Goal: Information Seeking & Learning: Learn about a topic

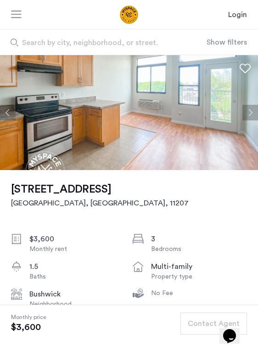
click at [206, 247] on div "1469 Bushwick Ave, Unit 4f Brooklyn, NY , 11207 $3,600 Monthly rent 3 Bedrooms …" at bounding box center [129, 339] width 236 height 338
click at [244, 120] on button "Next apartment" at bounding box center [250, 113] width 16 height 16
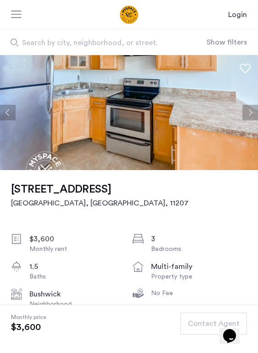
click at [244, 120] on button "Next apartment" at bounding box center [250, 113] width 16 height 16
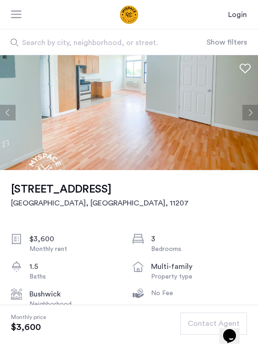
click at [244, 120] on button "Next apartment" at bounding box center [250, 113] width 16 height 16
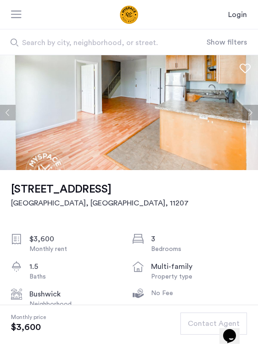
click at [244, 120] on button "Next apartment" at bounding box center [250, 113] width 16 height 16
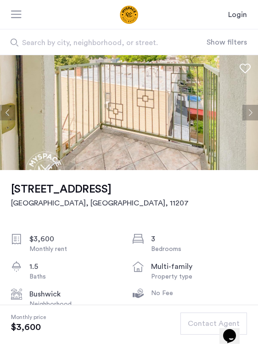
click at [244, 120] on button "Next apartment" at bounding box center [250, 113] width 16 height 16
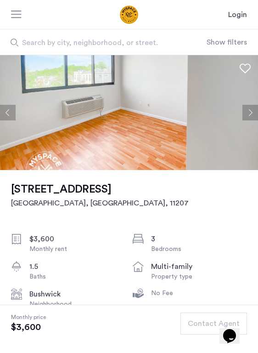
click at [244, 120] on button "Next apartment" at bounding box center [250, 113] width 16 height 16
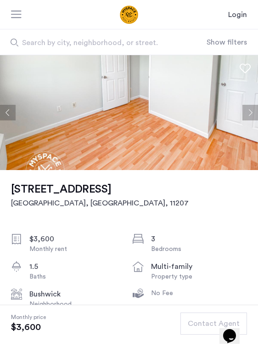
click at [244, 120] on button "Next apartment" at bounding box center [250, 113] width 16 height 16
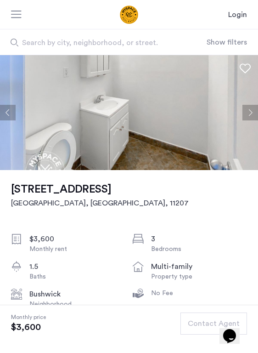
click at [244, 120] on button "Next apartment" at bounding box center [250, 113] width 16 height 16
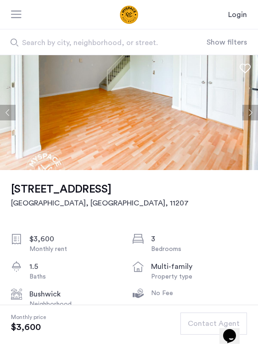
click at [244, 120] on button "Next apartment" at bounding box center [250, 113] width 16 height 16
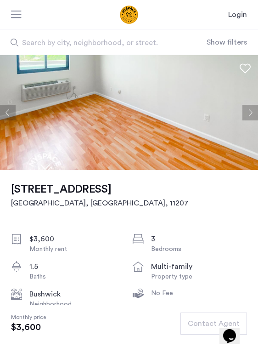
click at [244, 120] on button "Next apartment" at bounding box center [250, 113] width 16 height 16
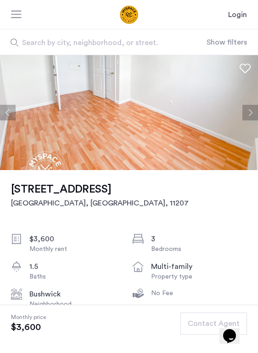
click at [244, 120] on button "Next apartment" at bounding box center [250, 113] width 16 height 16
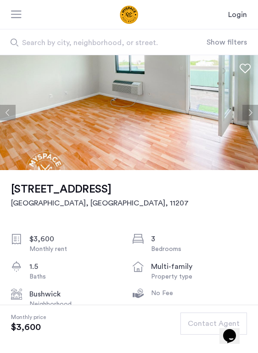
scroll to position [184, 0]
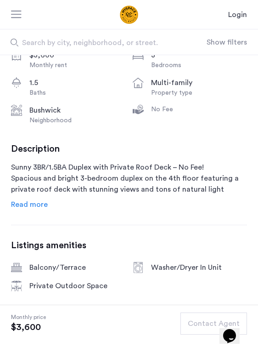
click at [32, 208] on span "Read more" at bounding box center [29, 204] width 37 height 7
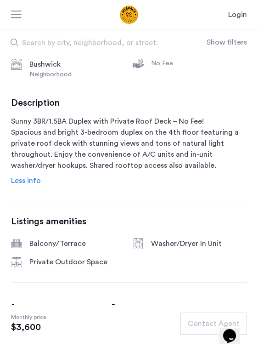
scroll to position [0, 0]
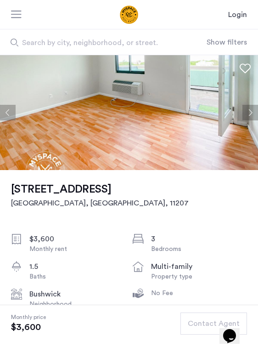
click at [242, 120] on button "Next apartment" at bounding box center [250, 113] width 16 height 16
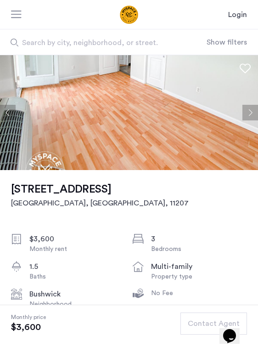
click at [242, 120] on button "Next apartment" at bounding box center [250, 113] width 16 height 16
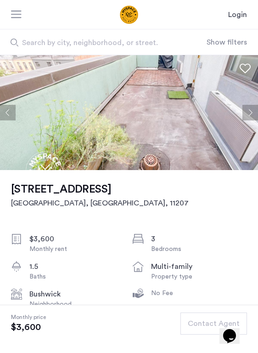
click at [242, 120] on button "Next apartment" at bounding box center [250, 113] width 16 height 16
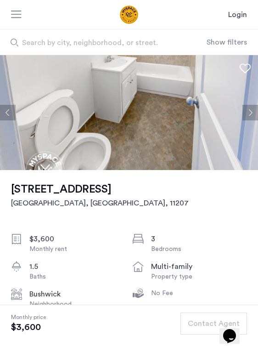
click at [242, 120] on button "Next apartment" at bounding box center [250, 113] width 16 height 16
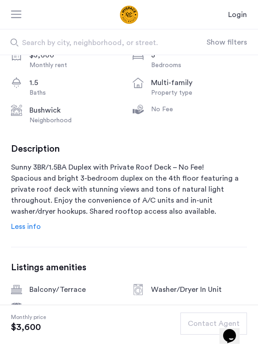
scroll to position [230, 0]
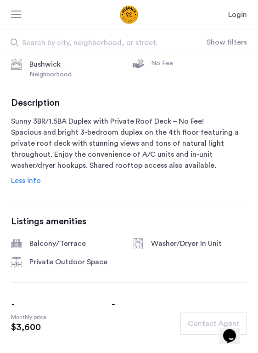
click at [22, 184] on span "Less info" at bounding box center [26, 180] width 30 height 7
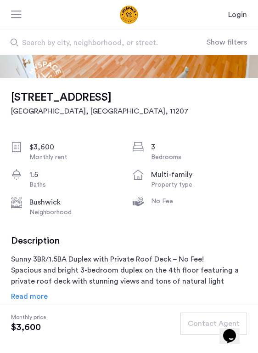
scroll to position [0, 0]
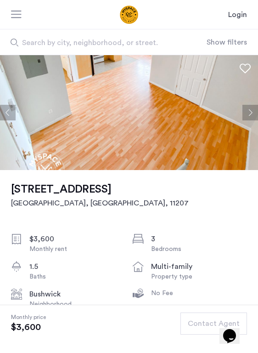
click at [242, 120] on button "Next apartment" at bounding box center [250, 113] width 16 height 16
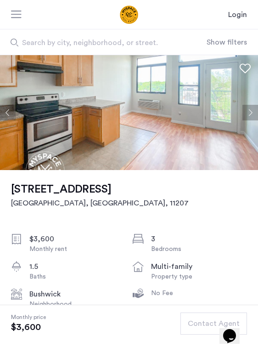
click at [242, 120] on button "Next apartment" at bounding box center [250, 113] width 16 height 16
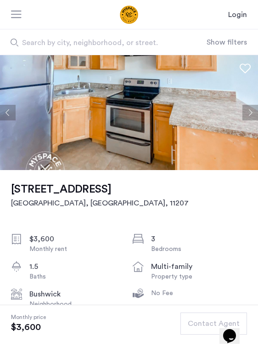
click at [242, 120] on button "Next apartment" at bounding box center [250, 113] width 16 height 16
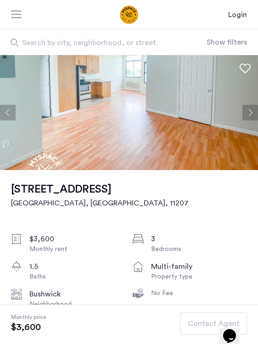
click at [242, 120] on button "Next apartment" at bounding box center [250, 113] width 16 height 16
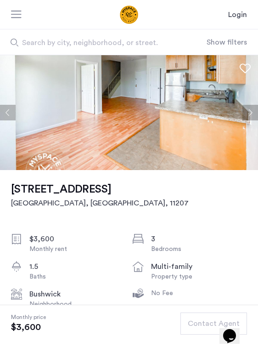
click at [242, 120] on button "Next apartment" at bounding box center [250, 113] width 16 height 16
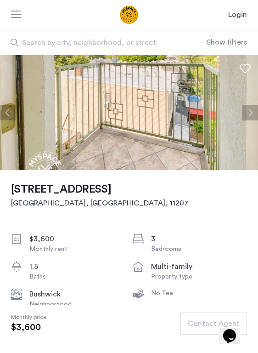
click at [242, 120] on button "Next apartment" at bounding box center [250, 113] width 16 height 16
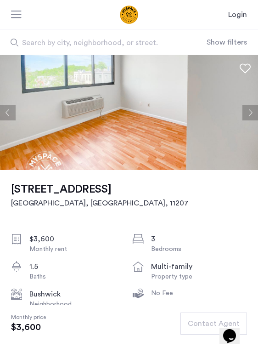
click at [242, 120] on button "Next apartment" at bounding box center [250, 113] width 16 height 16
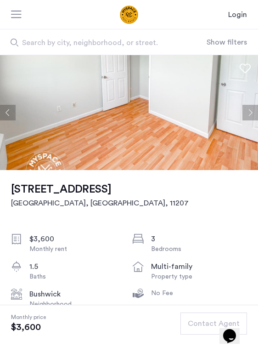
click at [242, 120] on button "Next apartment" at bounding box center [250, 113] width 16 height 16
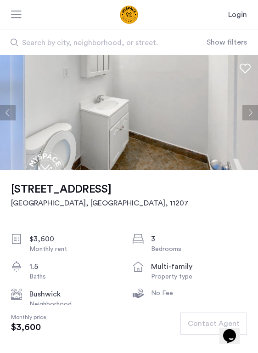
click at [242, 120] on button "Next apartment" at bounding box center [250, 113] width 16 height 16
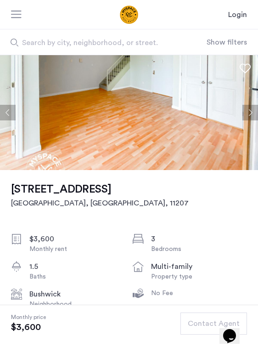
click at [242, 120] on button "Next apartment" at bounding box center [250, 113] width 16 height 16
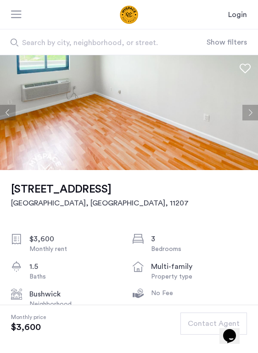
click at [242, 120] on button "Next apartment" at bounding box center [250, 113] width 16 height 16
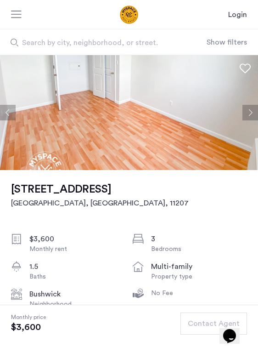
click at [242, 120] on button "Next apartment" at bounding box center [250, 113] width 16 height 16
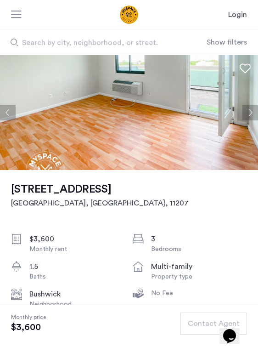
click at [242, 120] on button "Next apartment" at bounding box center [250, 113] width 16 height 16
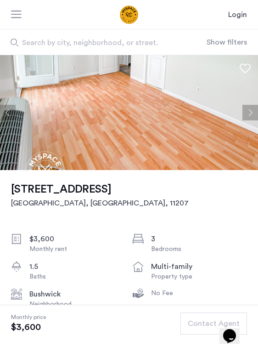
click at [242, 120] on button "Next apartment" at bounding box center [250, 113] width 16 height 16
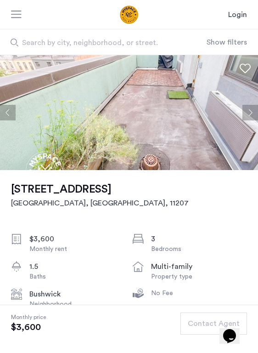
click at [242, 120] on button "Next apartment" at bounding box center [250, 113] width 16 height 16
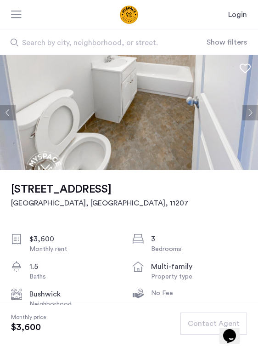
click at [242, 120] on button "Next apartment" at bounding box center [250, 113] width 16 height 16
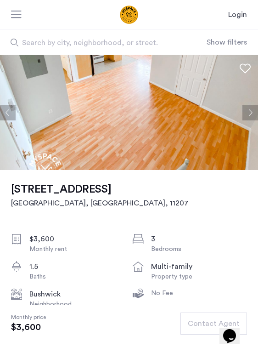
click at [242, 120] on button "Next apartment" at bounding box center [250, 113] width 16 height 16
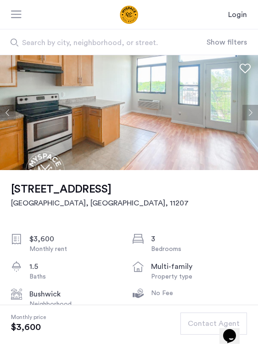
click at [242, 120] on button "Next apartment" at bounding box center [250, 113] width 16 height 16
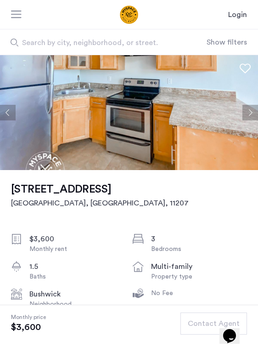
click at [242, 120] on button "Next apartment" at bounding box center [250, 113] width 16 height 16
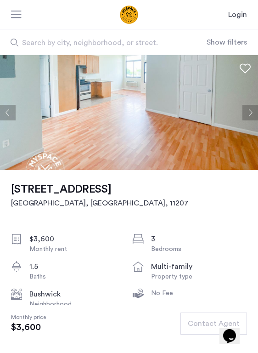
click at [242, 120] on button "Next apartment" at bounding box center [250, 113] width 16 height 16
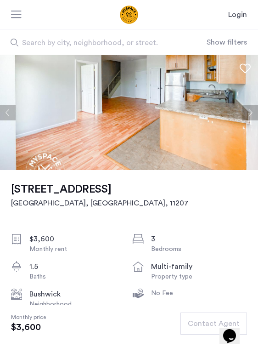
click at [242, 120] on button "Next apartment" at bounding box center [250, 113] width 16 height 16
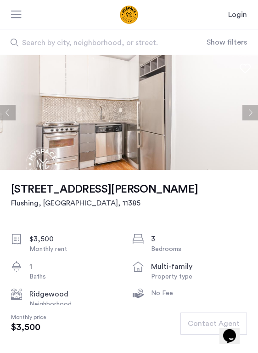
scroll to position [184, 0]
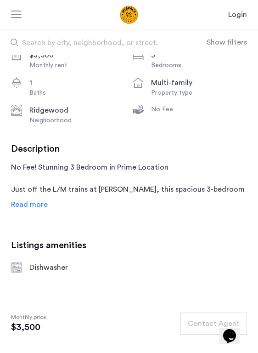
click at [34, 208] on span "Read more" at bounding box center [29, 204] width 37 height 7
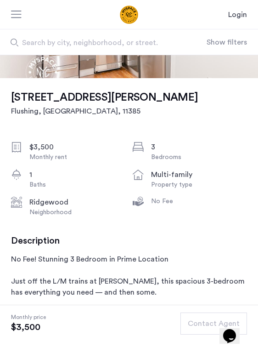
scroll to position [0, 0]
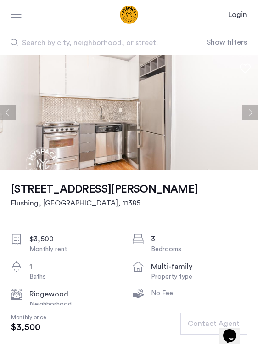
click at [243, 120] on button "Next apartment" at bounding box center [250, 113] width 16 height 16
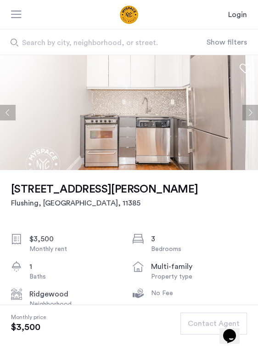
click at [243, 120] on button "Next apartment" at bounding box center [250, 113] width 16 height 16
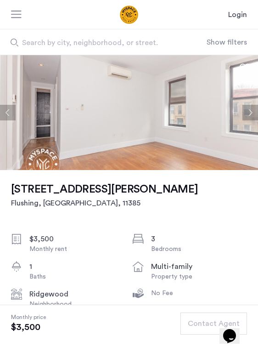
click at [243, 120] on button "Next apartment" at bounding box center [250, 113] width 16 height 16
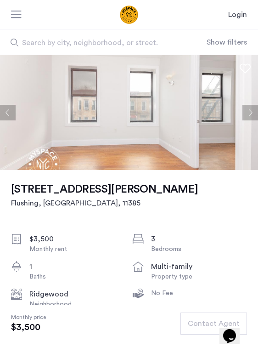
click at [243, 120] on button "Next apartment" at bounding box center [250, 113] width 16 height 16
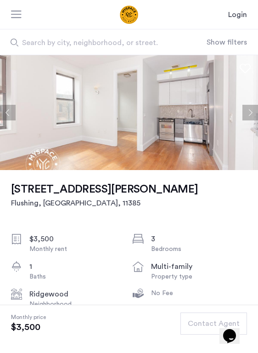
click at [243, 120] on button "Next apartment" at bounding box center [250, 113] width 16 height 16
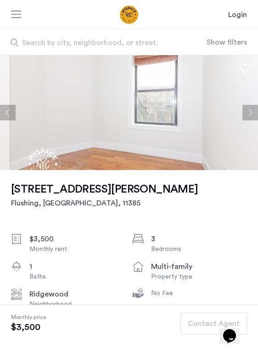
click at [243, 120] on button "Next apartment" at bounding box center [250, 113] width 16 height 16
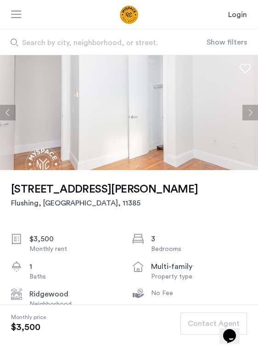
click at [243, 120] on button "Next apartment" at bounding box center [250, 113] width 16 height 16
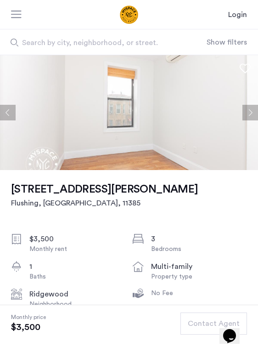
click at [243, 120] on button "Next apartment" at bounding box center [250, 113] width 16 height 16
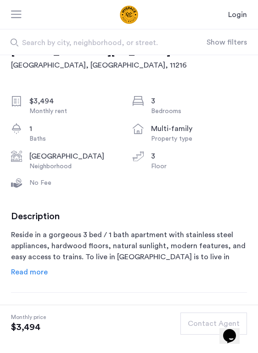
scroll to position [321, 0]
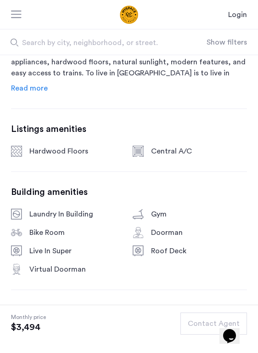
click at [34, 92] on span "Read more" at bounding box center [29, 87] width 37 height 7
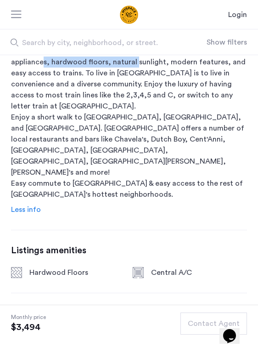
drag, startPoint x: 41, startPoint y: 115, endPoint x: 133, endPoint y: 115, distance: 91.4
click at [133, 115] on p "Reside in a gorgeous 3 bed / 1 bath apartment with stainless steel appliances, …" at bounding box center [129, 122] width 236 height 154
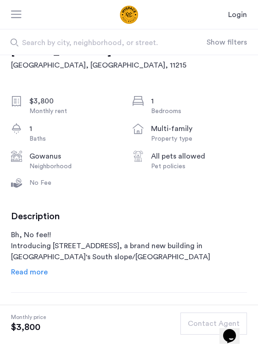
scroll to position [46, 0]
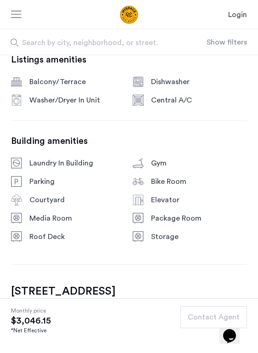
scroll to position [275, 0]
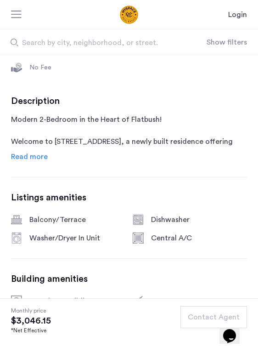
click at [32, 160] on span "Read more" at bounding box center [29, 156] width 37 height 7
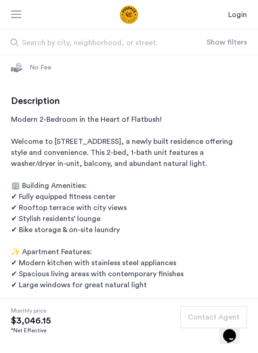
click at [157, 168] on p "Modern 2-Bedroom in the Heart of Flatbush! Welcome to 1457 Flatbush Ave, a newl…" at bounding box center [129, 235] width 236 height 242
click at [67, 234] on p "Modern 2-Bedroom in the Heart of Flatbush! Welcome to 1457 Flatbush Ave, a newl…" at bounding box center [129, 235] width 236 height 242
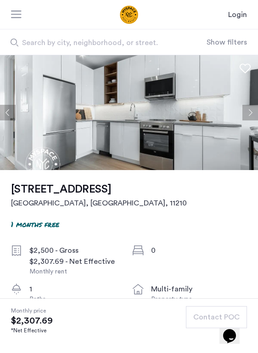
click at [244, 120] on button "Next apartment" at bounding box center [250, 113] width 16 height 16
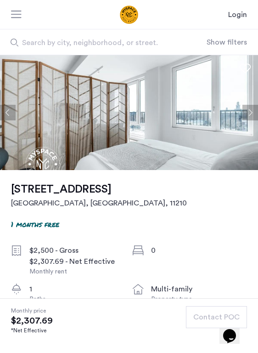
click at [246, 120] on button "Next apartment" at bounding box center [250, 113] width 16 height 16
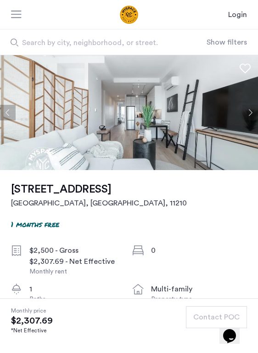
click at [246, 120] on button "Next apartment" at bounding box center [250, 113] width 16 height 16
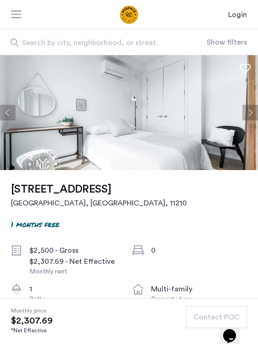
click at [246, 120] on button "Next apartment" at bounding box center [250, 113] width 16 height 16
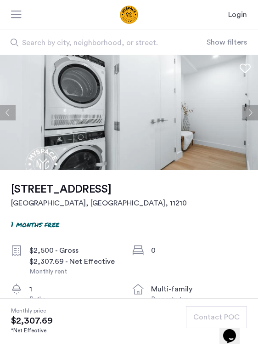
click at [242, 120] on button "Next apartment" at bounding box center [250, 113] width 16 height 16
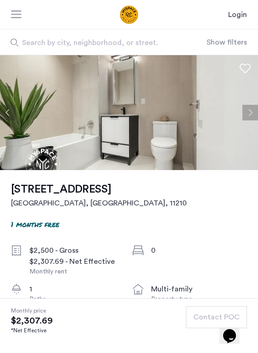
click at [242, 120] on button "Next apartment" at bounding box center [250, 113] width 16 height 16
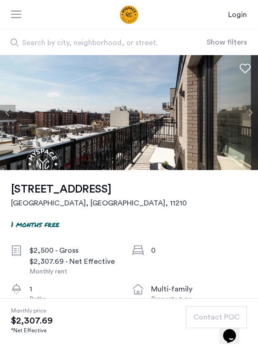
click at [243, 120] on button "Next apartment" at bounding box center [250, 113] width 16 height 16
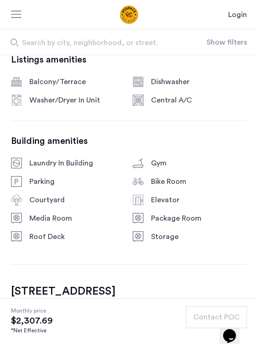
scroll to position [275, 0]
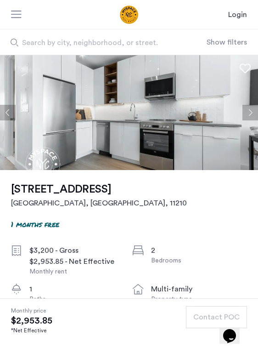
click at [242, 120] on button "Next apartment" at bounding box center [250, 113] width 16 height 16
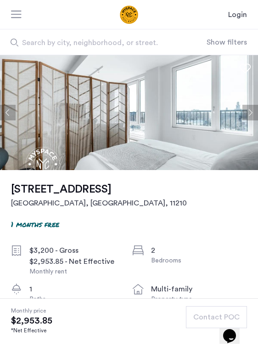
click at [242, 120] on button "Next apartment" at bounding box center [250, 113] width 16 height 16
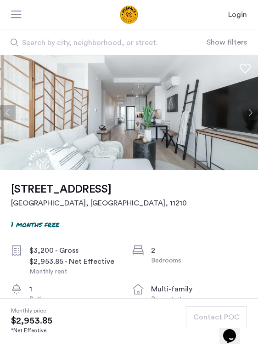
click at [242, 120] on button "Next apartment" at bounding box center [250, 113] width 16 height 16
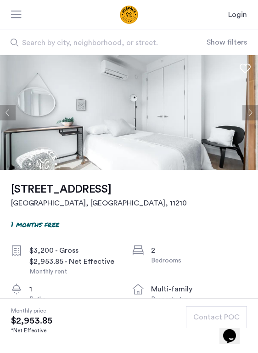
click at [244, 120] on button "Next apartment" at bounding box center [250, 113] width 16 height 16
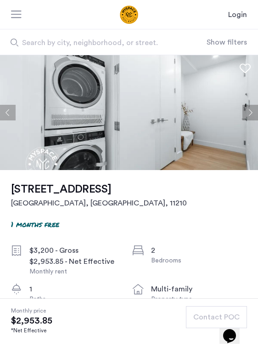
click at [244, 120] on button "Next apartment" at bounding box center [250, 113] width 16 height 16
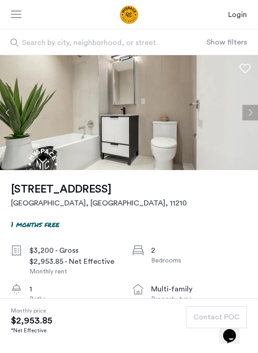
click at [244, 120] on button "Next apartment" at bounding box center [250, 113] width 16 height 16
click at [246, 120] on button "Next apartment" at bounding box center [250, 113] width 16 height 16
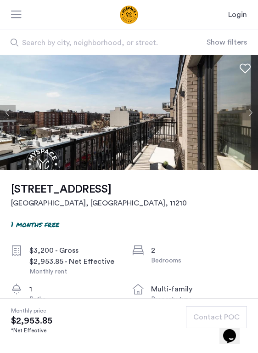
click at [246, 120] on button "Next apartment" at bounding box center [250, 113] width 16 height 16
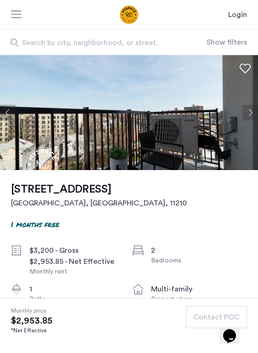
click at [246, 120] on button "Next apartment" at bounding box center [250, 113] width 16 height 16
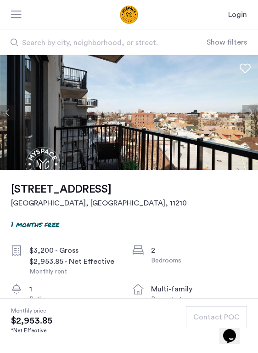
click at [246, 120] on button "Next apartment" at bounding box center [250, 113] width 16 height 16
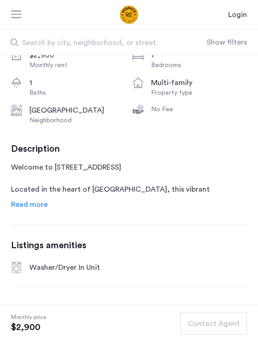
scroll to position [321, 0]
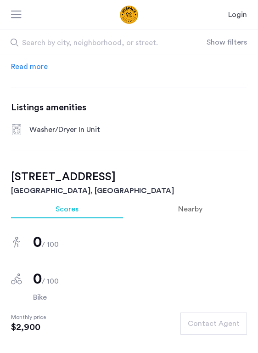
click at [27, 70] on span "Read more" at bounding box center [29, 66] width 37 height 7
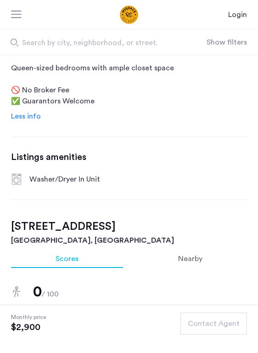
scroll to position [367, 0]
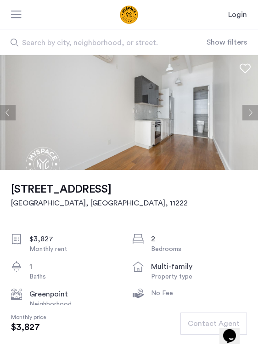
click at [245, 120] on button "Next apartment" at bounding box center [250, 113] width 16 height 16
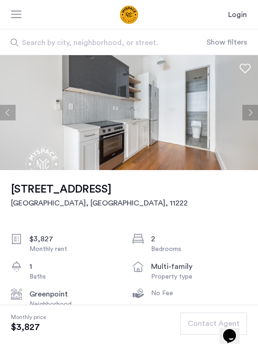
click at [245, 120] on button "Next apartment" at bounding box center [250, 113] width 16 height 16
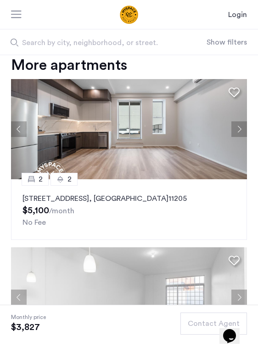
scroll to position [826, 0]
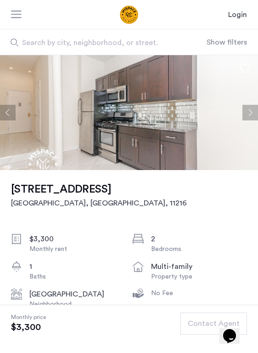
click at [243, 120] on button "Next apartment" at bounding box center [250, 113] width 16 height 16
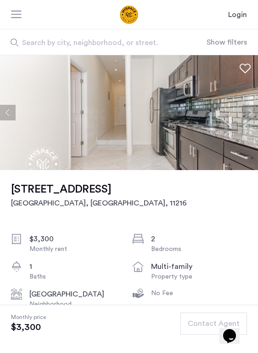
click at [243, 120] on button "Next apartment" at bounding box center [250, 113] width 16 height 16
click at [246, 120] on button "Next apartment" at bounding box center [250, 113] width 16 height 16
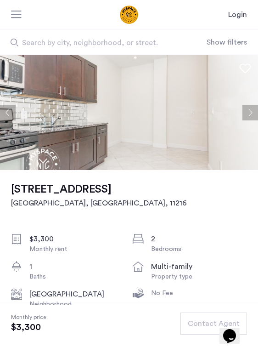
click at [246, 120] on button "Next apartment" at bounding box center [250, 113] width 16 height 16
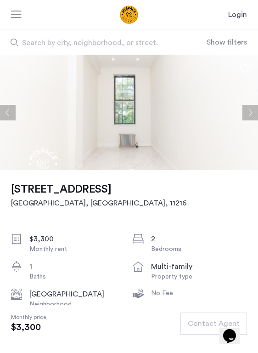
scroll to position [138, 0]
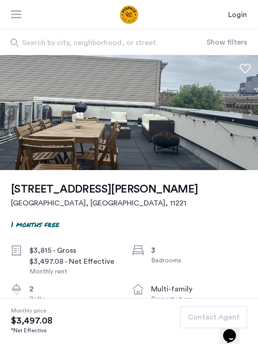
click at [129, 298] on section "Monthly price $3,497.08 *Net Effective Contact Agent" at bounding box center [129, 325] width 258 height 55
click at [243, 120] on button "Next apartment" at bounding box center [250, 113] width 16 height 16
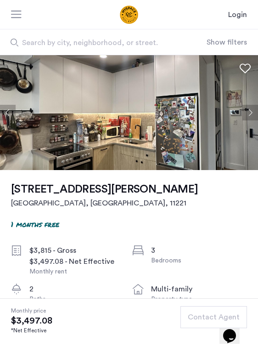
click at [244, 120] on button "Next apartment" at bounding box center [250, 113] width 16 height 16
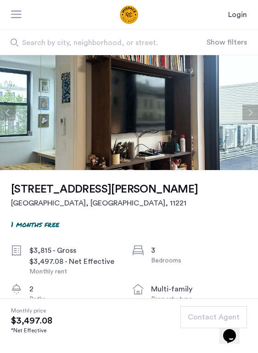
click at [243, 120] on button "Next apartment" at bounding box center [250, 113] width 16 height 16
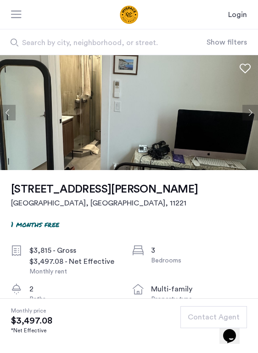
click at [243, 120] on button "Next apartment" at bounding box center [250, 113] width 16 height 16
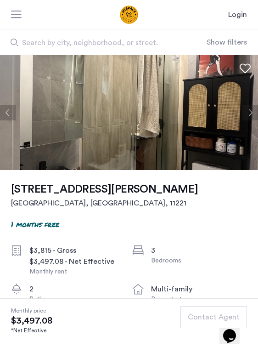
click at [243, 120] on button "Next apartment" at bounding box center [250, 113] width 16 height 16
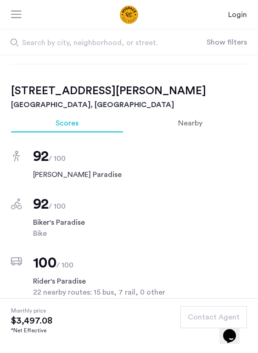
scroll to position [321, 0]
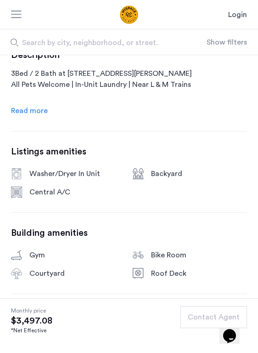
click at [27, 114] on span "Read more" at bounding box center [29, 110] width 37 height 7
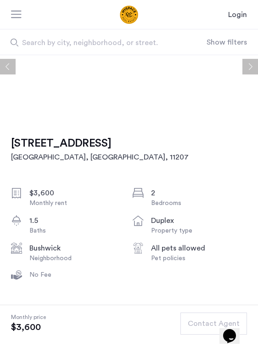
scroll to position [184, 0]
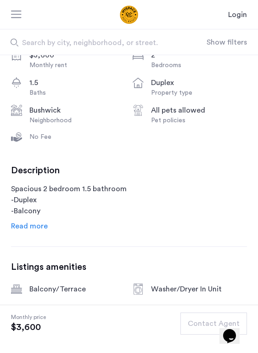
click at [28, 230] on span "Read more" at bounding box center [29, 225] width 37 height 7
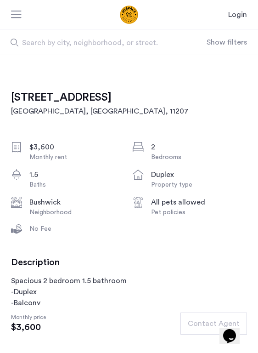
scroll to position [0, 0]
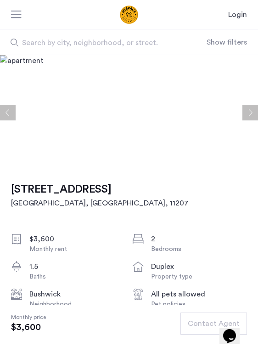
click at [247, 120] on button "Next apartment" at bounding box center [250, 113] width 16 height 16
click at [244, 120] on button "Next apartment" at bounding box center [250, 113] width 16 height 16
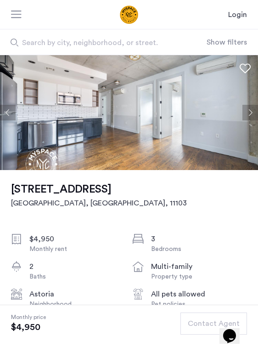
click at [242, 120] on button "Next apartment" at bounding box center [250, 113] width 16 height 16
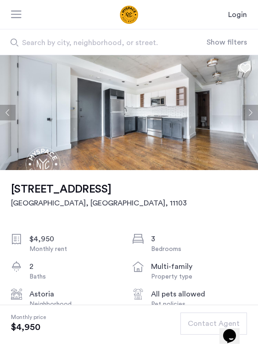
click at [242, 120] on button "Next apartment" at bounding box center [250, 113] width 16 height 16
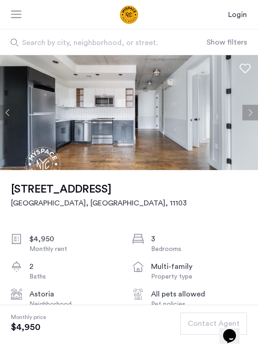
click at [242, 120] on button "Next apartment" at bounding box center [250, 113] width 16 height 16
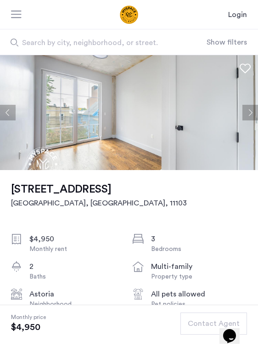
click at [242, 120] on button "Next apartment" at bounding box center [250, 113] width 16 height 16
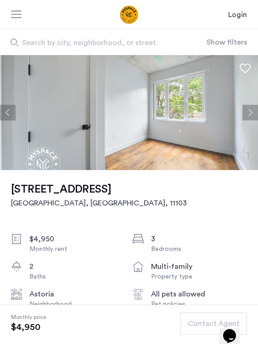
click at [242, 120] on button "Next apartment" at bounding box center [250, 113] width 16 height 16
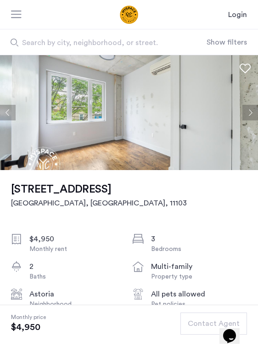
click at [242, 120] on button "Next apartment" at bounding box center [250, 113] width 16 height 16
